Goal: Entertainment & Leisure: Browse casually

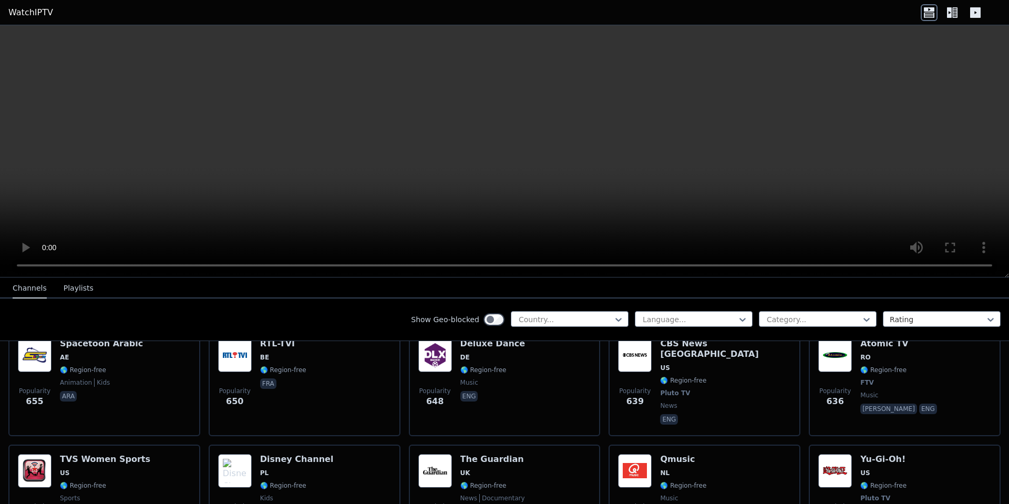
scroll to position [3205, 0]
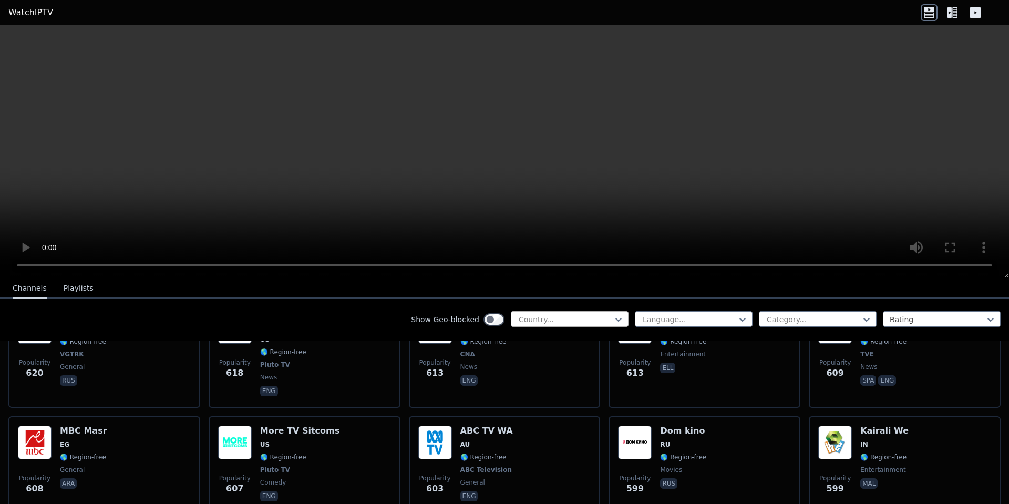
click at [549, 315] on div at bounding box center [566, 319] width 96 height 11
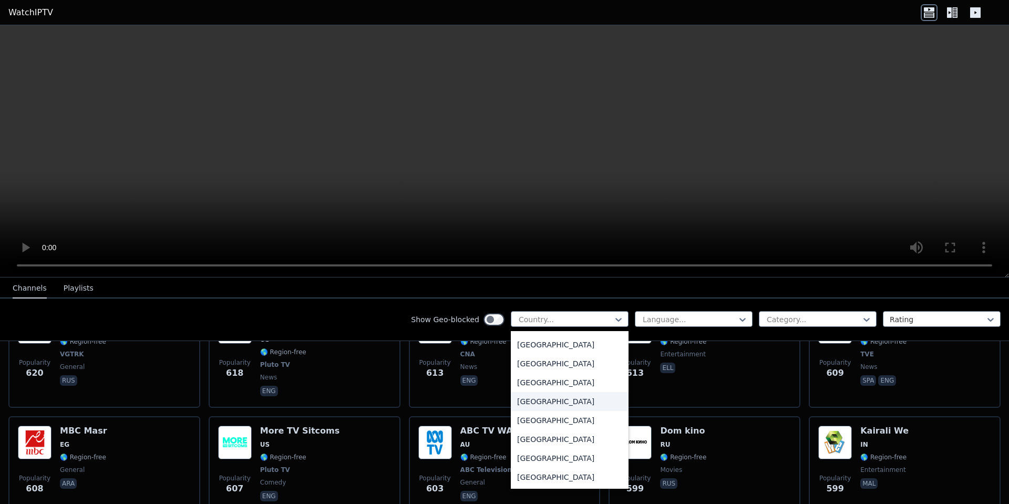
click at [529, 404] on div "[GEOGRAPHIC_DATA]" at bounding box center [570, 401] width 118 height 19
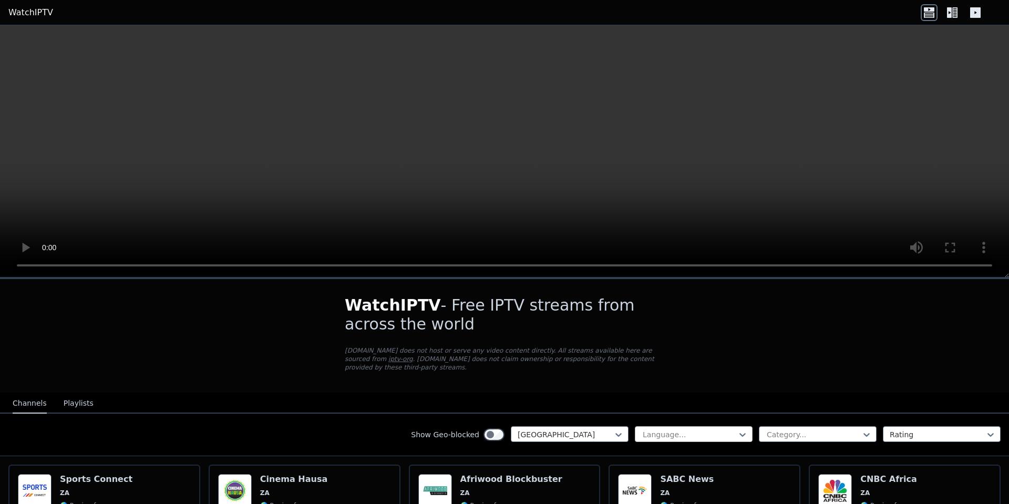
click at [685, 429] on div at bounding box center [690, 434] width 96 height 11
click at [684, 429] on div at bounding box center [690, 434] width 96 height 11
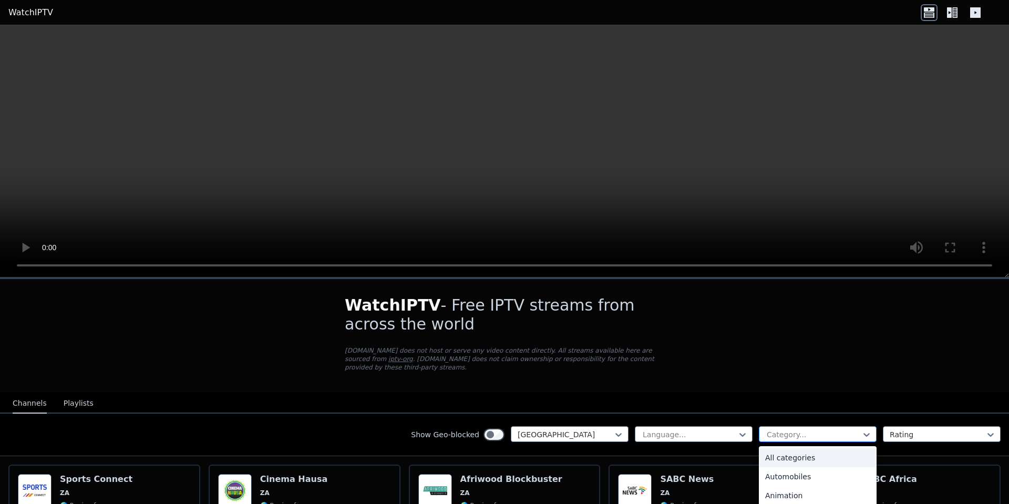
click at [813, 429] on div at bounding box center [814, 434] width 96 height 11
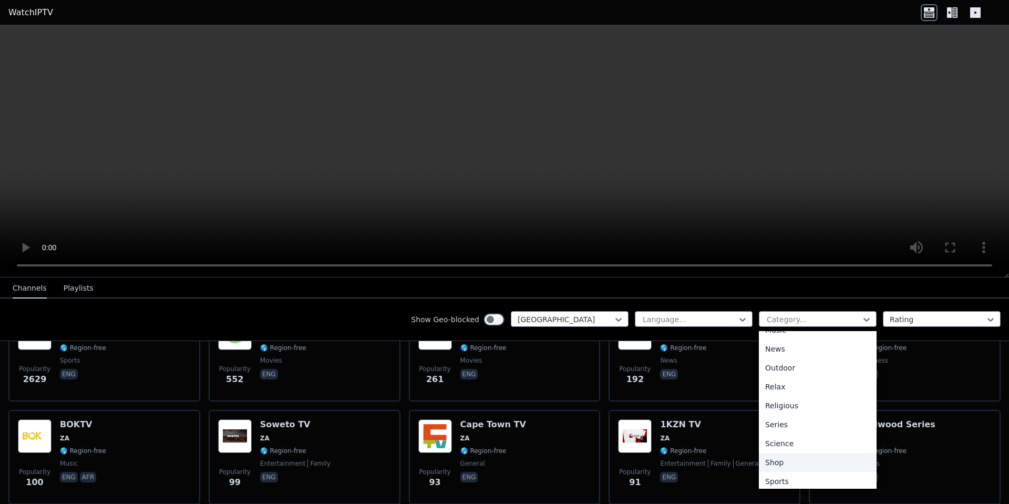
scroll to position [357, 0]
click at [779, 439] on div "Sports" at bounding box center [818, 439] width 118 height 19
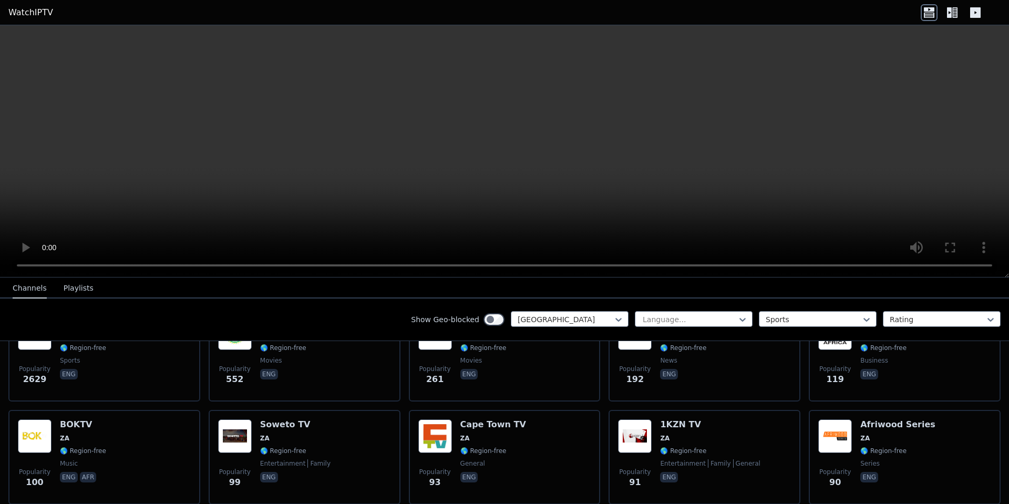
scroll to position [90, 0]
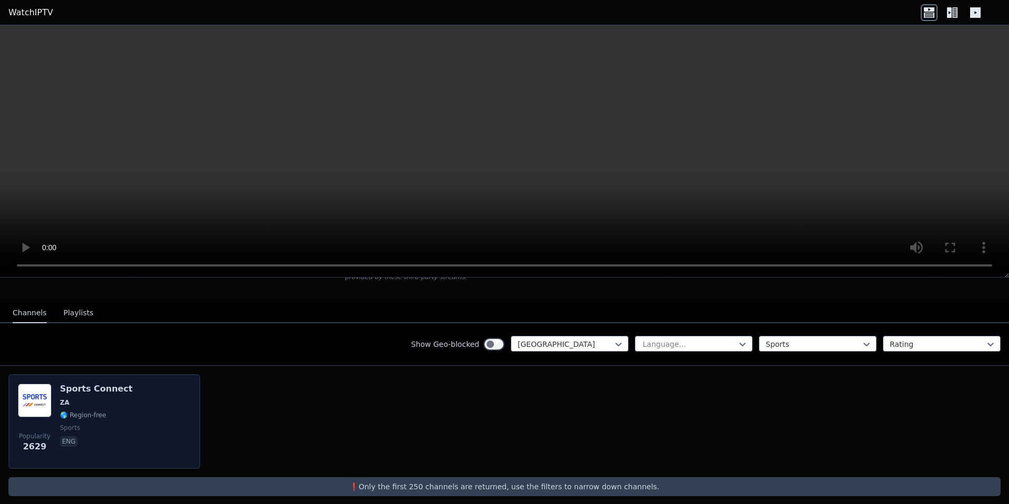
click at [82, 386] on div "Sports Connect ZA 🌎 Region-free sports eng" at bounding box center [96, 422] width 73 height 76
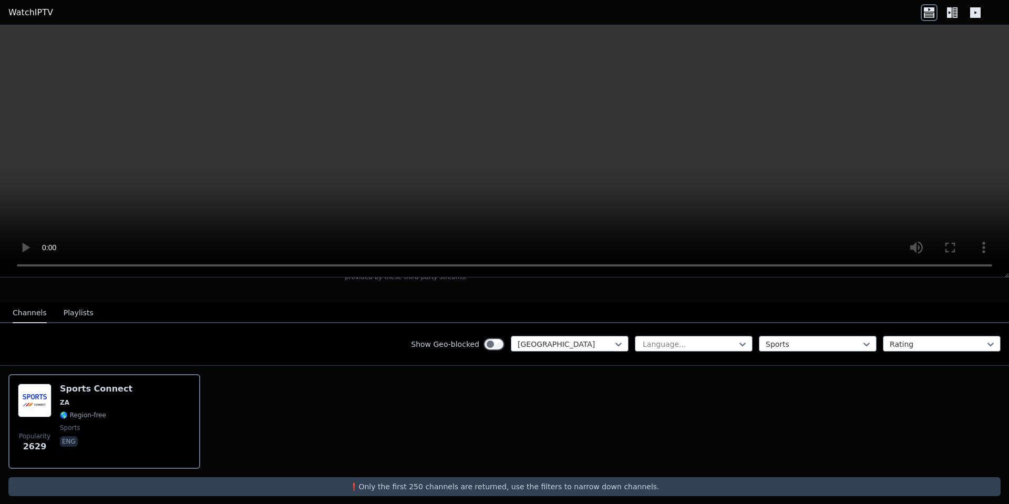
click at [73, 303] on button "Playlists" at bounding box center [79, 313] width 30 height 20
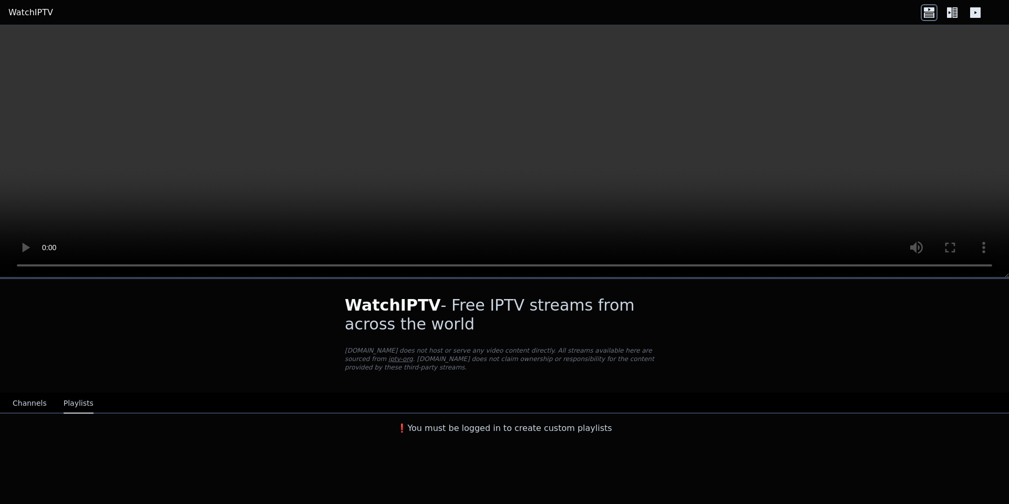
scroll to position [0, 0]
click at [24, 397] on button "Channels" at bounding box center [30, 404] width 34 height 20
